Goal: Task Accomplishment & Management: Manage account settings

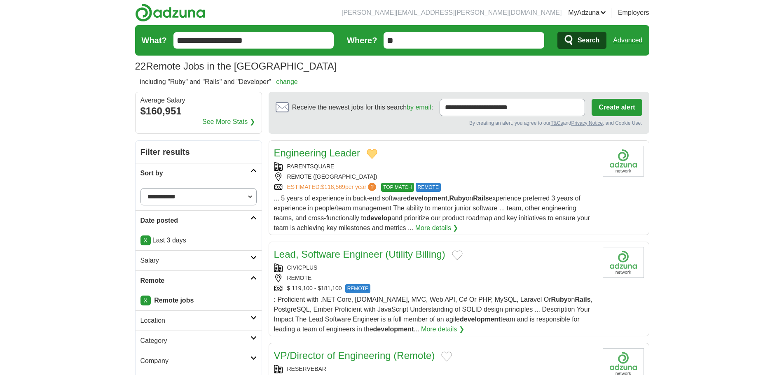
click at [457, 256] on button "Add to favorite jobs" at bounding box center [457, 255] width 11 height 10
click at [513, 276] on div "REMOTE" at bounding box center [435, 278] width 322 height 9
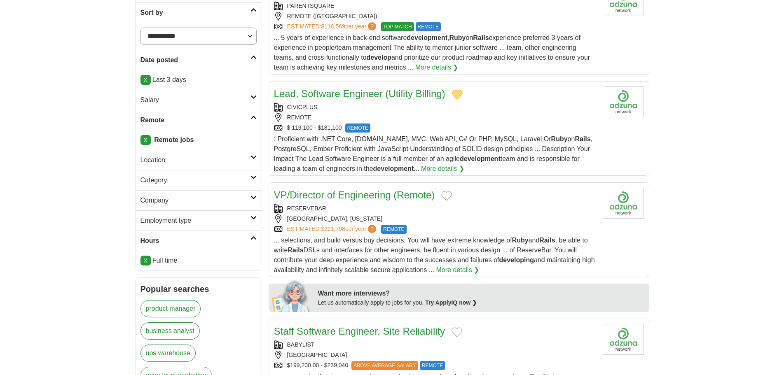
scroll to position [165, 0]
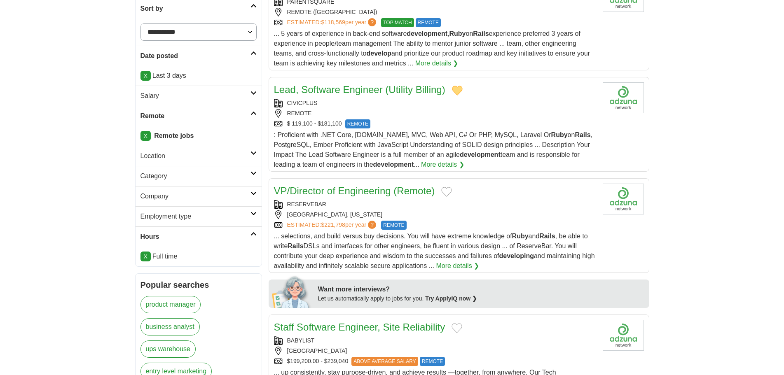
click at [451, 192] on button "Add to favorite jobs" at bounding box center [446, 192] width 11 height 10
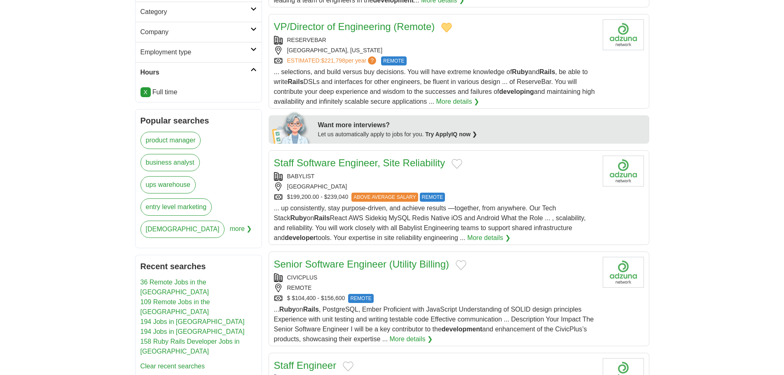
scroll to position [329, 0]
click at [521, 93] on strong "developing" at bounding box center [516, 91] width 35 height 7
click at [460, 165] on button "Add to favorite jobs" at bounding box center [456, 164] width 11 height 10
click at [523, 183] on div "[GEOGRAPHIC_DATA]" at bounding box center [435, 186] width 322 height 9
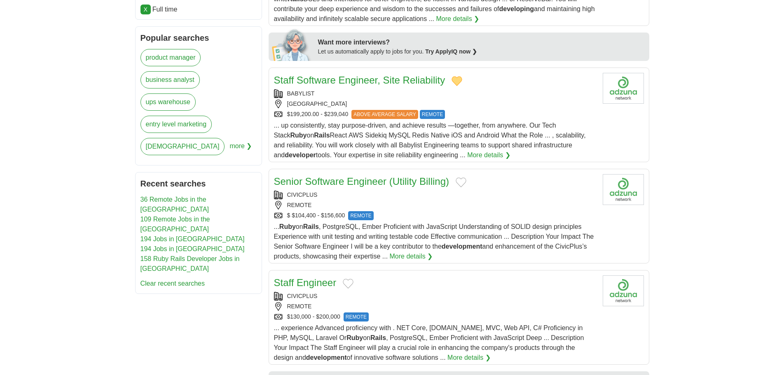
click at [462, 186] on button "Add to favorite jobs" at bounding box center [460, 182] width 11 height 10
click at [489, 208] on div "REMOTE" at bounding box center [435, 205] width 322 height 9
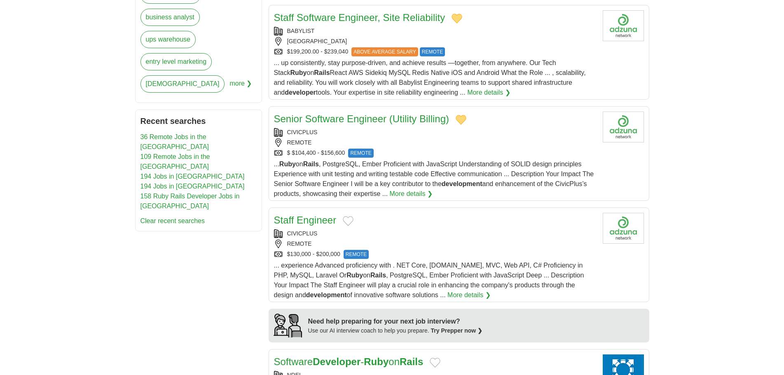
scroll to position [576, 0]
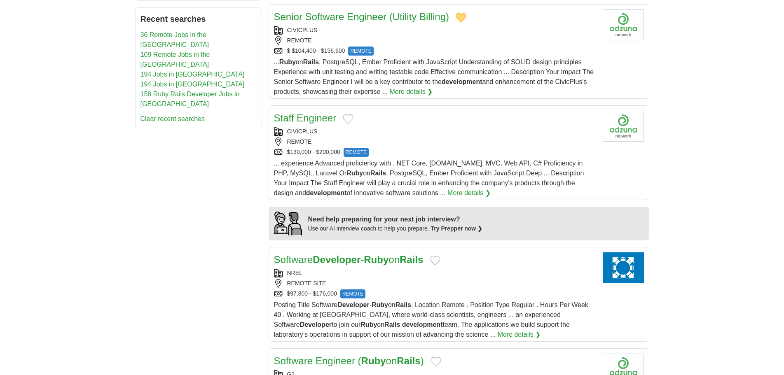
click at [423, 141] on div "REMOTE" at bounding box center [435, 142] width 322 height 9
click at [350, 115] on button "Add to favorite jobs" at bounding box center [348, 119] width 11 height 10
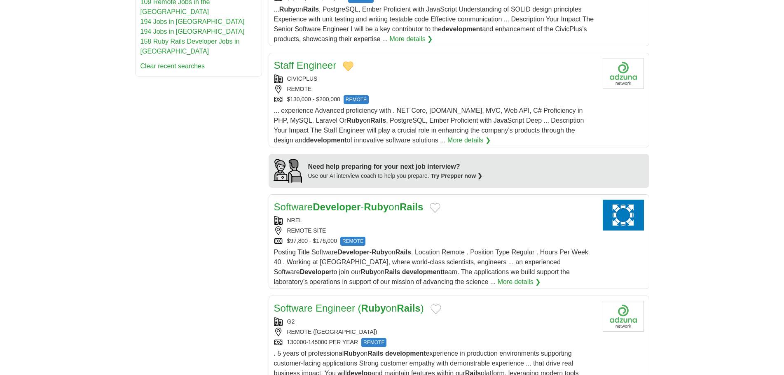
scroll to position [700, 0]
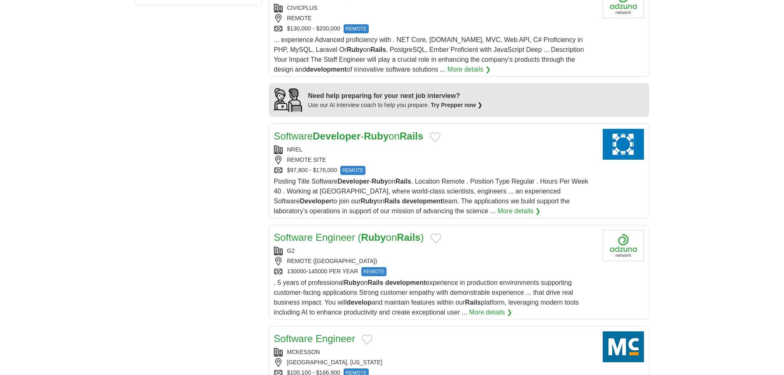
click at [440, 132] on button "Add to favorite jobs" at bounding box center [434, 137] width 11 height 10
click at [462, 154] on div "NREL REMOTE SITE $97,800 - $176,000 REMOTE" at bounding box center [435, 160] width 322 height 30
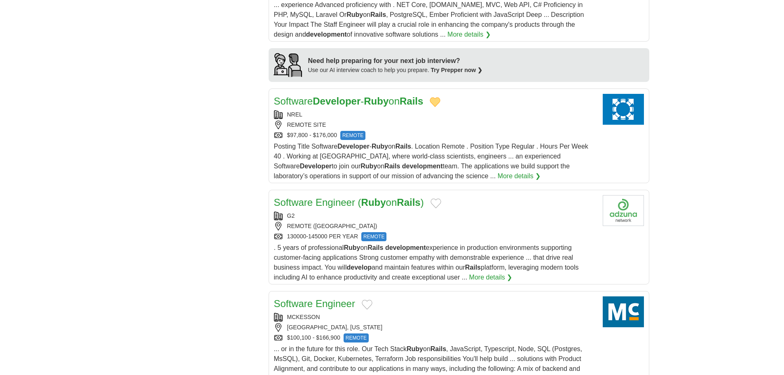
scroll to position [782, 0]
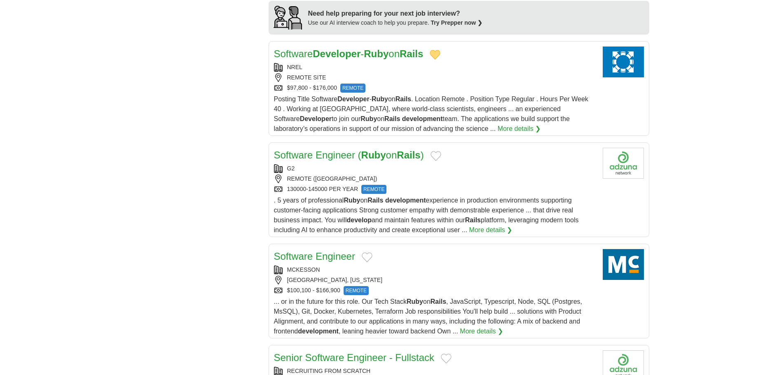
click at [441, 156] on button "Add to favorite jobs" at bounding box center [435, 156] width 11 height 10
click at [488, 177] on div "REMOTE ([GEOGRAPHIC_DATA])" at bounding box center [435, 179] width 322 height 9
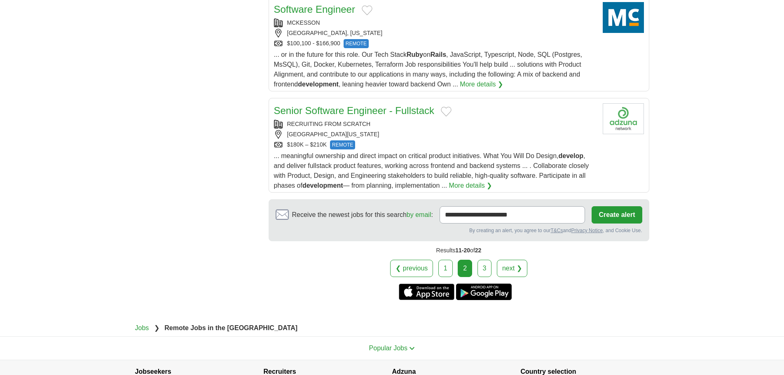
scroll to position [988, 0]
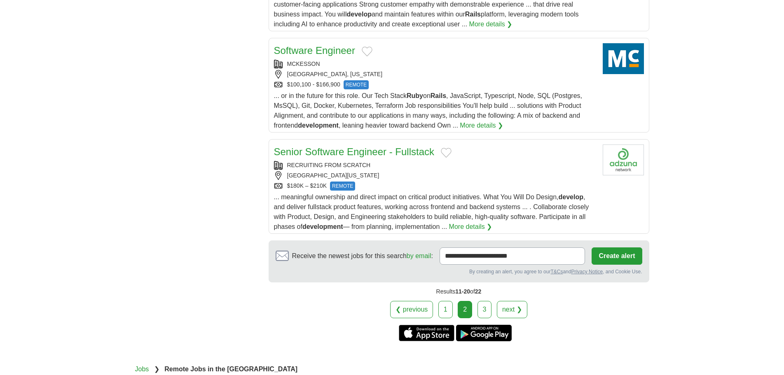
drag, startPoint x: 363, startPoint y: 51, endPoint x: 380, endPoint y: 56, distance: 17.4
click at [363, 51] on button "Add to favorite jobs" at bounding box center [367, 52] width 11 height 10
click at [402, 77] on div "[GEOGRAPHIC_DATA], [US_STATE]" at bounding box center [435, 74] width 322 height 9
click at [448, 153] on button "Add to favorite jobs" at bounding box center [446, 153] width 11 height 10
click at [497, 174] on div "[GEOGRAPHIC_DATA][US_STATE]" at bounding box center [435, 175] width 322 height 9
